Goal: Communication & Community: Answer question/provide support

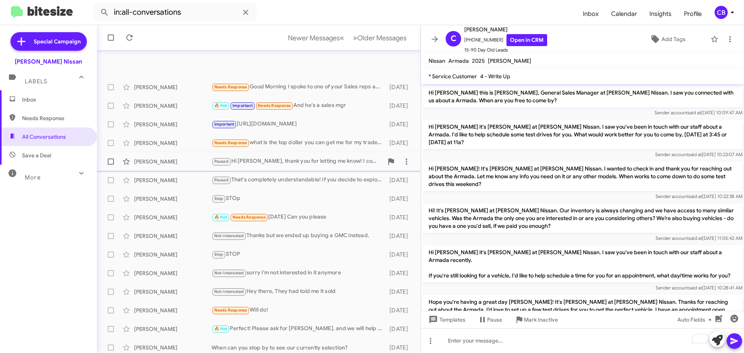
scroll to position [129, 0]
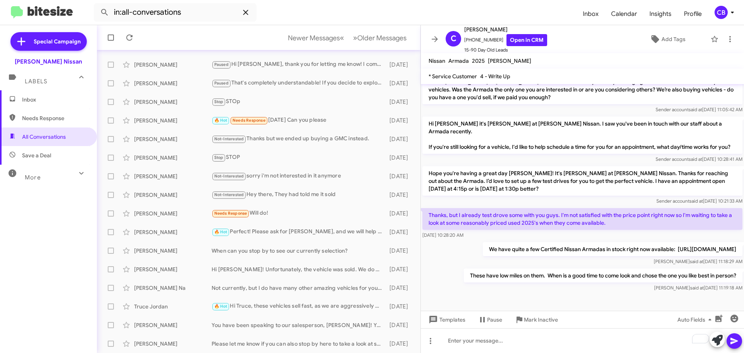
click at [248, 16] on icon at bounding box center [245, 12] width 9 height 9
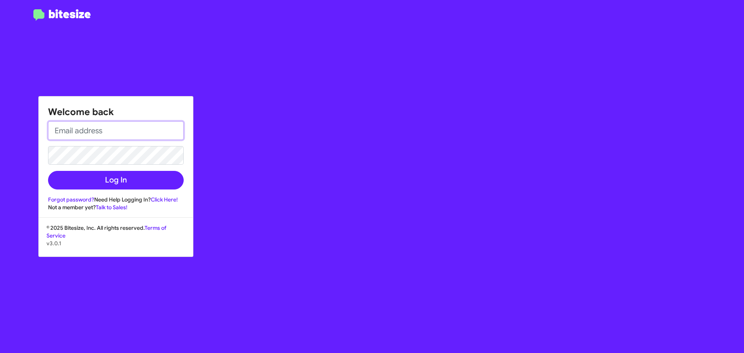
type input "[EMAIL_ADDRESS][DOMAIN_NAME]"
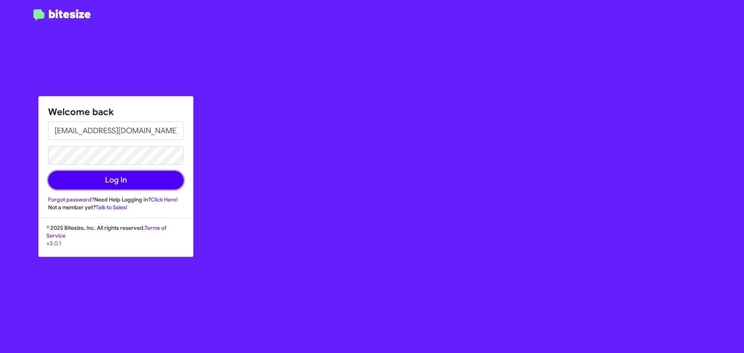
click at [105, 181] on button "Log In" at bounding box center [116, 180] width 136 height 19
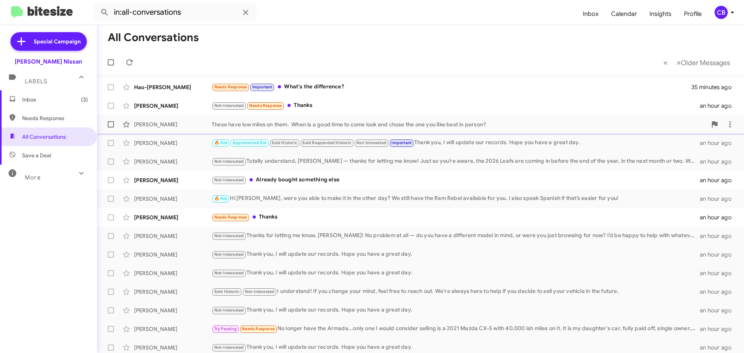
click at [167, 123] on div "[PERSON_NAME]" at bounding box center [173, 125] width 78 height 8
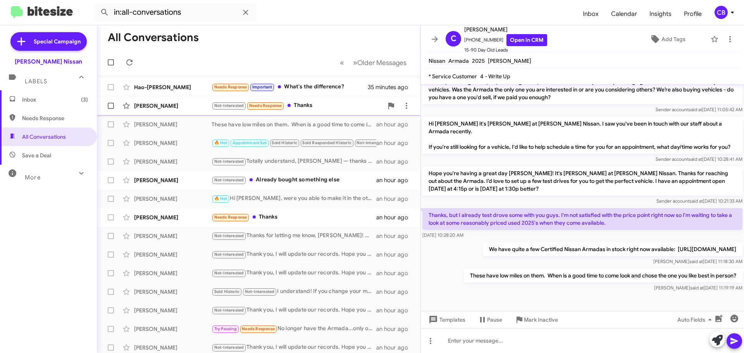
click at [155, 109] on div "[PERSON_NAME]" at bounding box center [173, 106] width 78 height 8
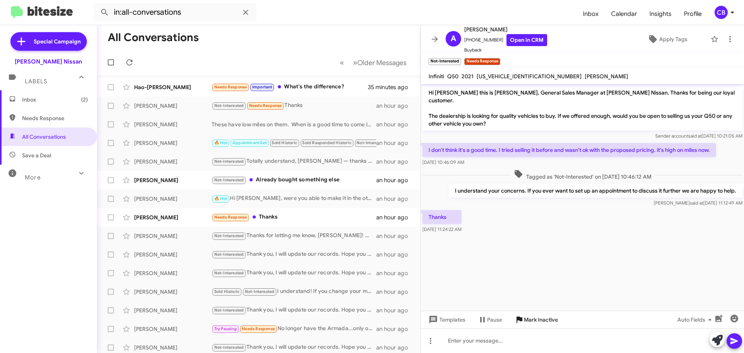
click at [542, 317] on span "Mark Inactive" at bounding box center [541, 320] width 34 height 14
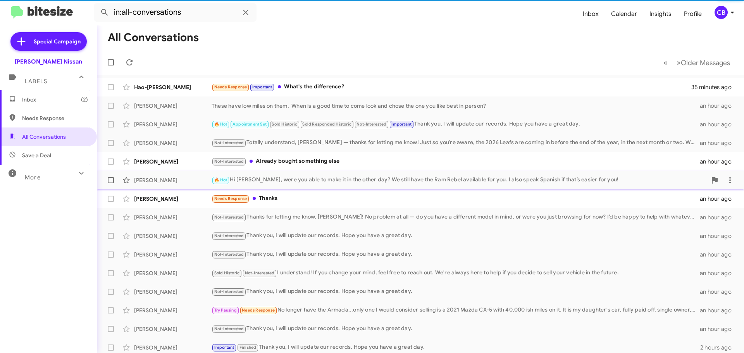
click at [157, 182] on div "[PERSON_NAME]" at bounding box center [173, 180] width 78 height 8
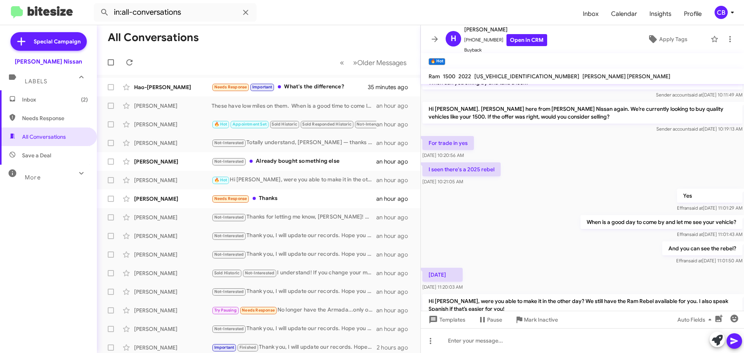
scroll to position [149, 0]
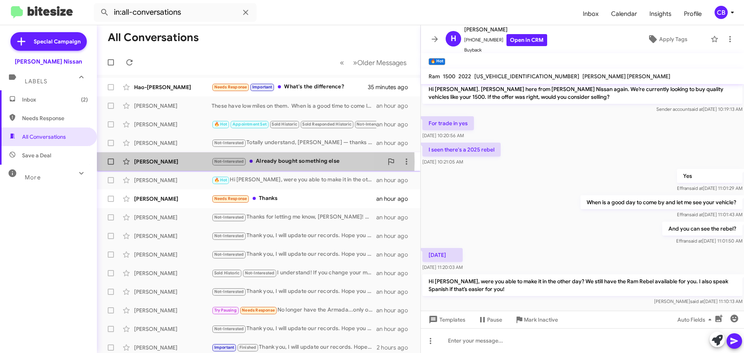
click at [148, 162] on div "[PERSON_NAME]" at bounding box center [173, 162] width 78 height 8
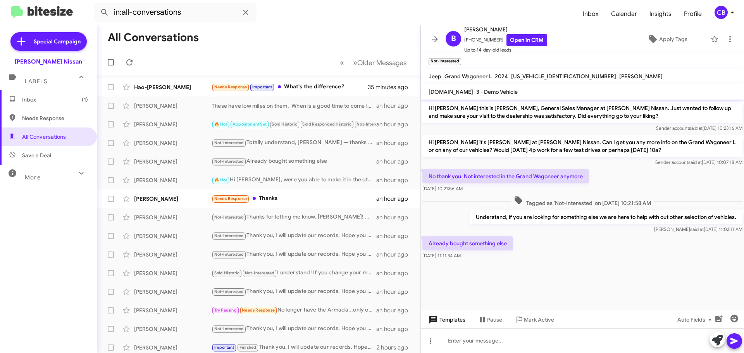
click at [444, 320] on span "Templates" at bounding box center [446, 320] width 38 height 14
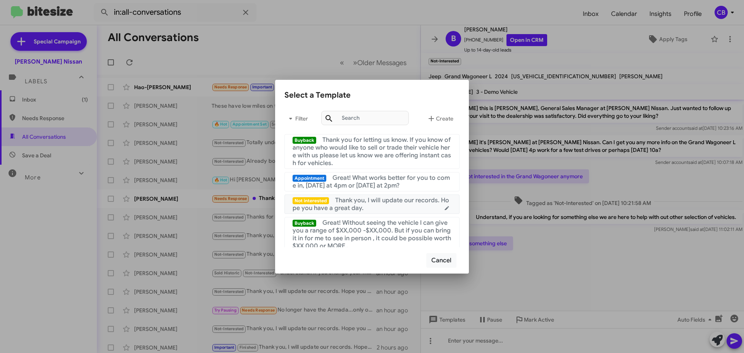
click at [388, 207] on div "Not interested Thank you, I will update our records. Hope you have a great day." at bounding box center [372, 204] width 159 height 16
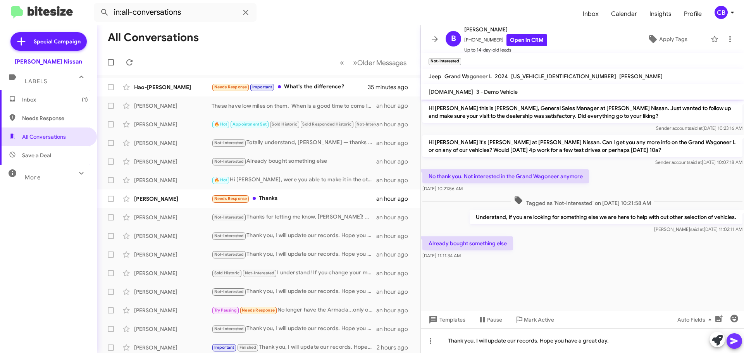
drag, startPoint x: 730, startPoint y: 339, endPoint x: 721, endPoint y: 331, distance: 12.9
click at [730, 339] on icon at bounding box center [734, 340] width 9 height 9
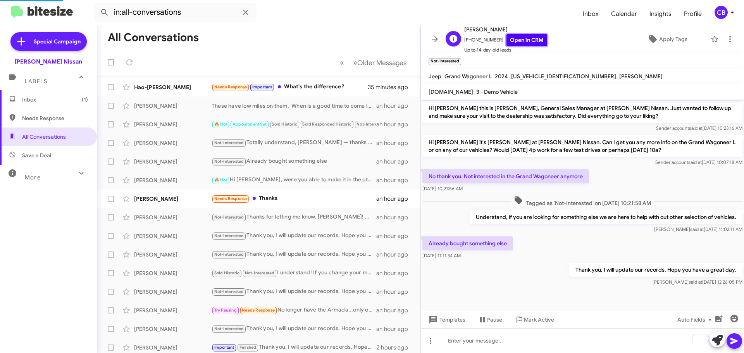
click at [518, 37] on link "Open in CRM" at bounding box center [526, 40] width 41 height 12
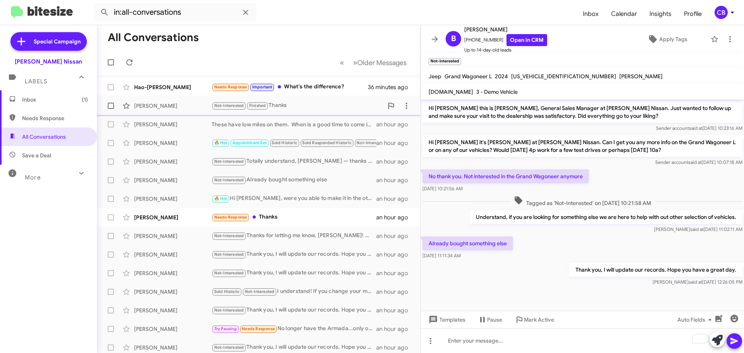
click at [151, 109] on div "[PERSON_NAME]" at bounding box center [173, 106] width 78 height 8
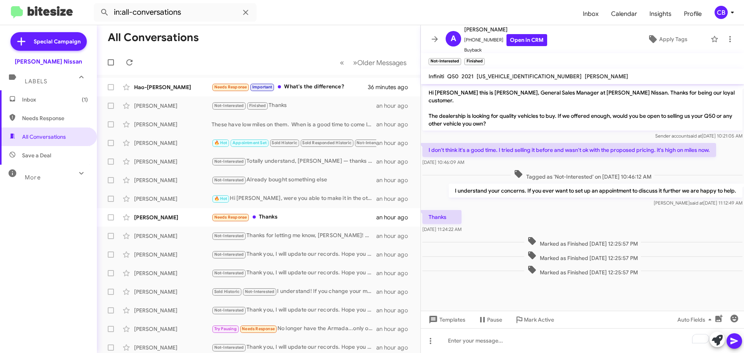
drag, startPoint x: 142, startPoint y: 107, endPoint x: 67, endPoint y: 259, distance: 169.5
click at [67, 259] on div "Inbox (1) Needs Response All Conversations Save a Deal More Important 🔥 Hot App…" at bounding box center [48, 196] width 97 height 212
click at [155, 214] on div "[PERSON_NAME]" at bounding box center [173, 218] width 78 height 8
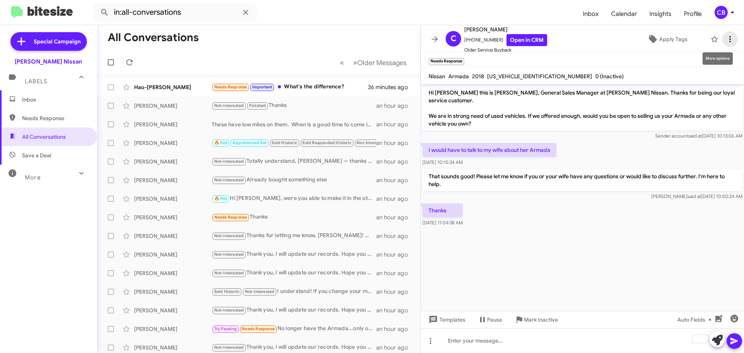
click at [726, 36] on icon at bounding box center [729, 38] width 9 height 9
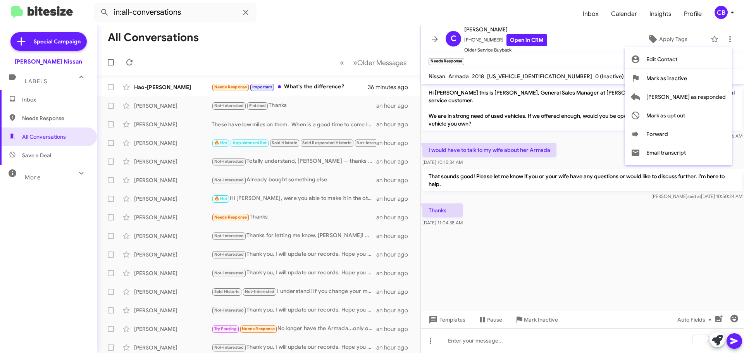
click at [172, 234] on div at bounding box center [372, 176] width 744 height 353
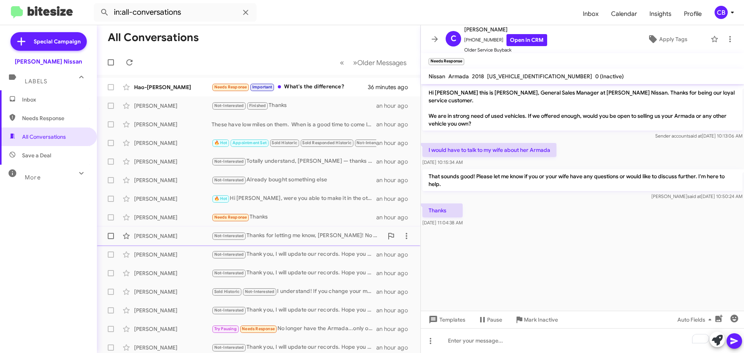
click at [168, 230] on div "[PERSON_NAME] Not-Interested Thanks for letting me know, [PERSON_NAME]! No prob…" at bounding box center [258, 236] width 311 height 16
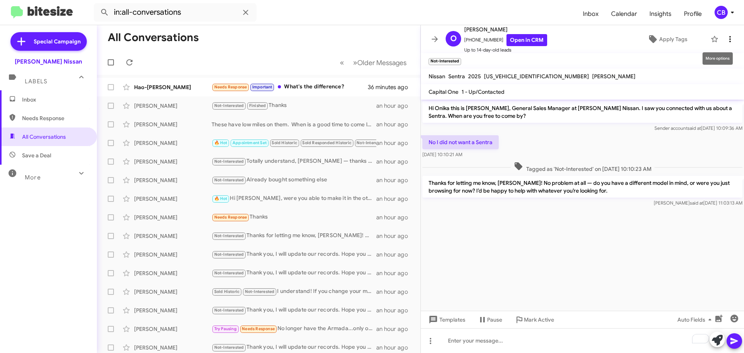
click at [729, 41] on icon at bounding box center [730, 39] width 2 height 6
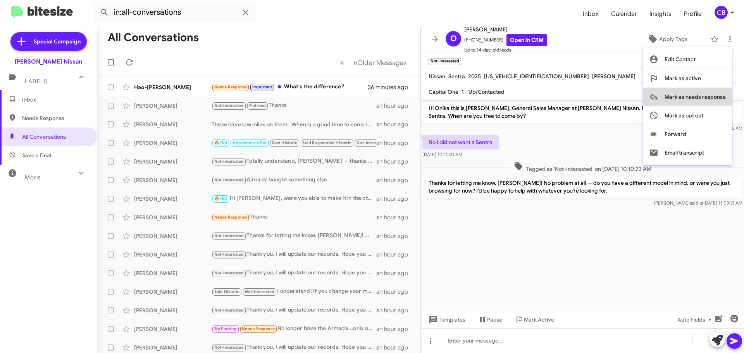
click at [699, 94] on span "Mark as needs response" at bounding box center [695, 97] width 61 height 19
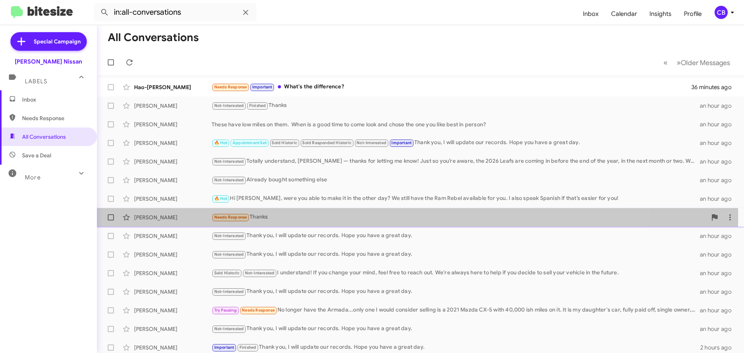
click at [153, 215] on div "[PERSON_NAME]" at bounding box center [173, 218] width 78 height 8
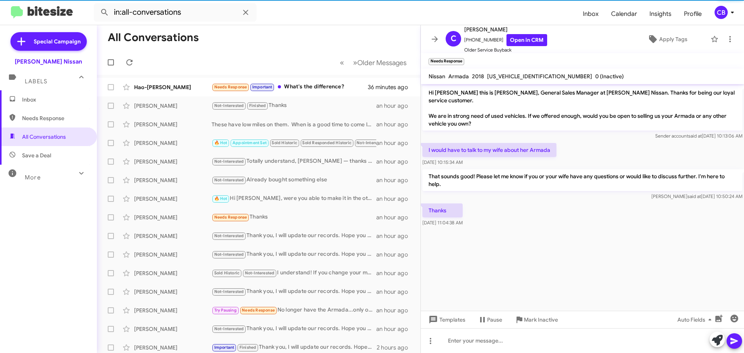
click at [55, 120] on span "Needs Response" at bounding box center [55, 118] width 66 height 8
type input "in:needs-response"
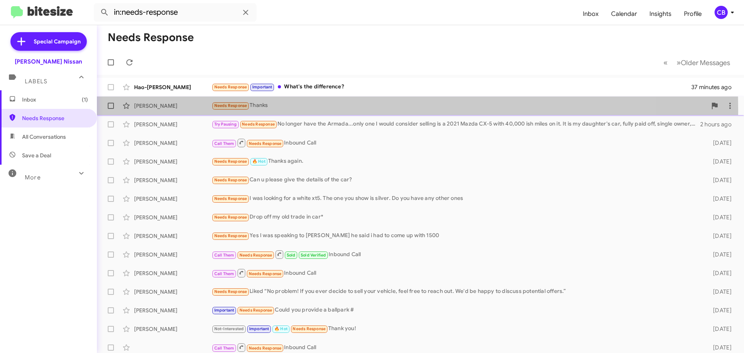
click at [155, 110] on div "[PERSON_NAME] Needs Response Thanks an hour ago" at bounding box center [420, 106] width 635 height 16
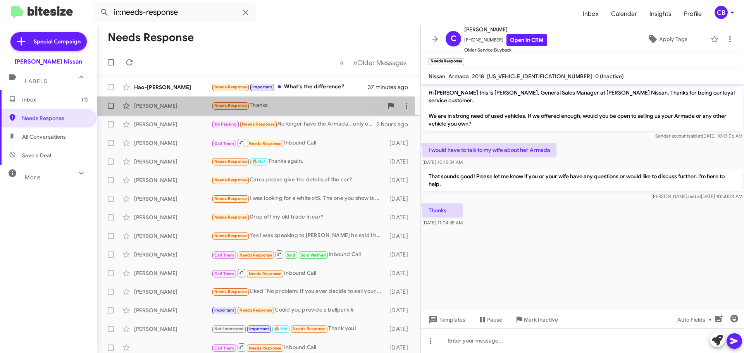
click at [146, 111] on div "[PERSON_NAME] Needs Response Thanks an hour ago" at bounding box center [258, 106] width 311 height 16
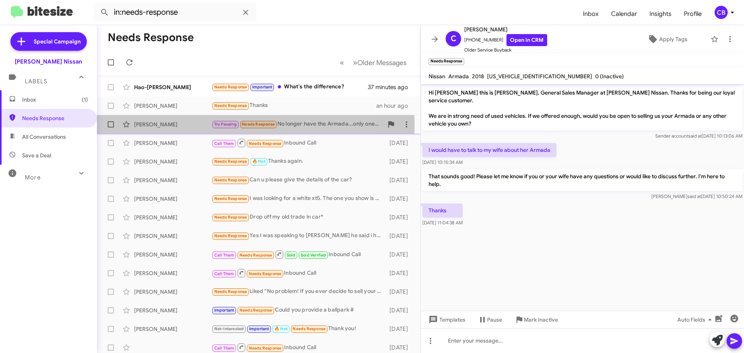
click at [149, 125] on div "[PERSON_NAME]" at bounding box center [173, 125] width 78 height 8
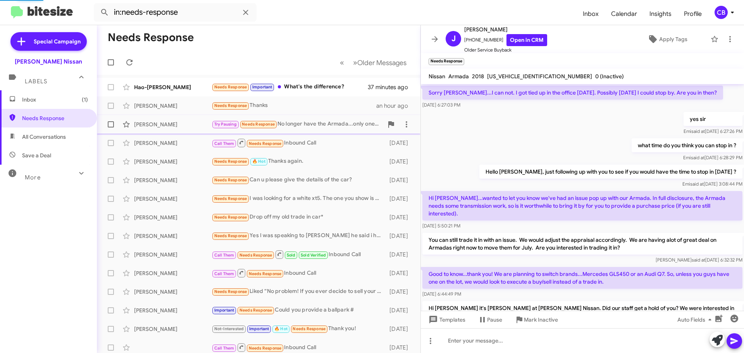
scroll to position [432, 0]
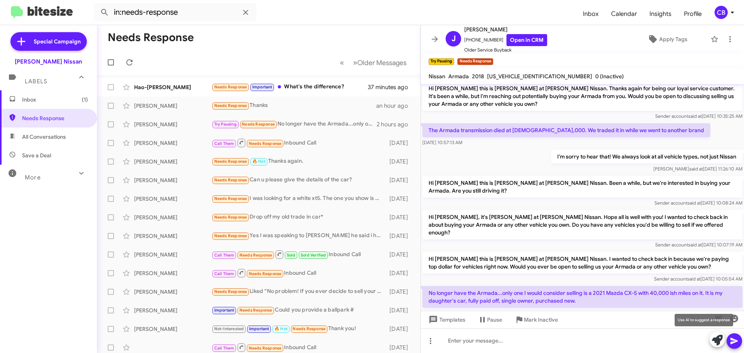
click at [717, 342] on icon at bounding box center [717, 340] width 11 height 11
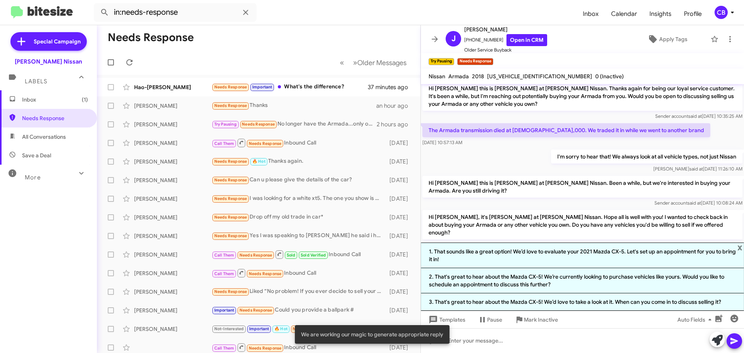
click at [508, 254] on li "1. That sounds like a great option! We’d love to evaluate your 2021 Mazda CX-5.…" at bounding box center [582, 256] width 323 height 26
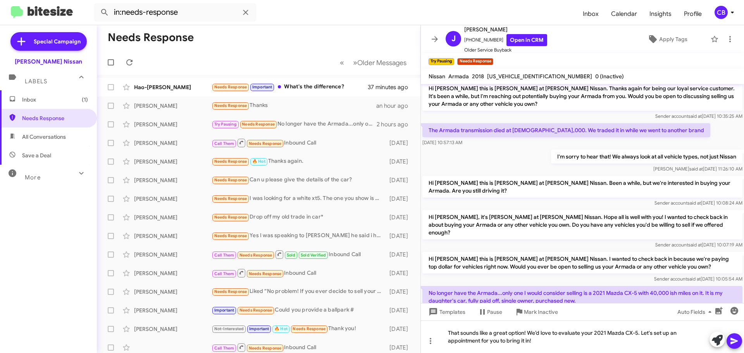
click at [733, 337] on icon at bounding box center [734, 340] width 9 height 9
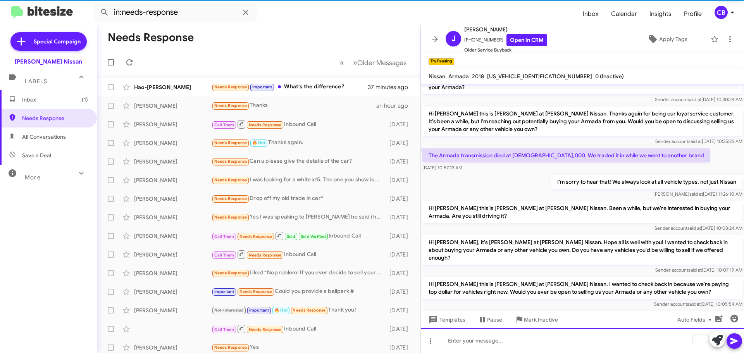
scroll to position [725, 0]
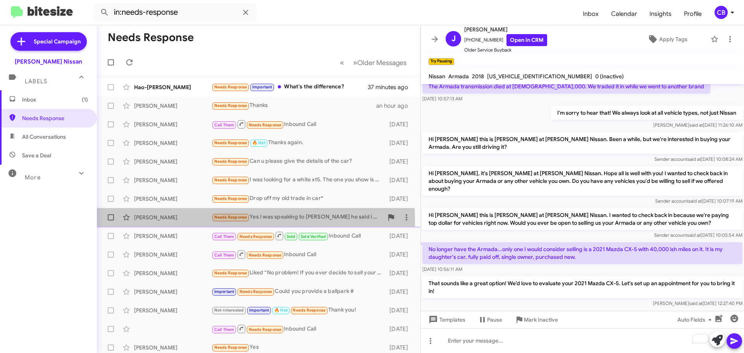
click at [167, 222] on div "[PERSON_NAME] Needs Response Yes I was speaking to [PERSON_NAME] he said i had …" at bounding box center [258, 218] width 311 height 16
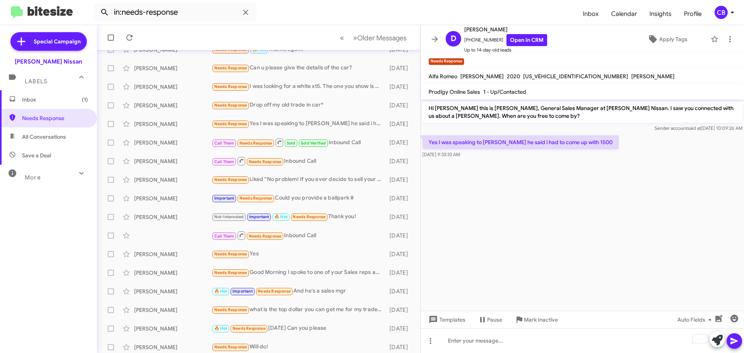
scroll to position [97, 0]
